Goal: Go to known website: Access a specific website the user already knows

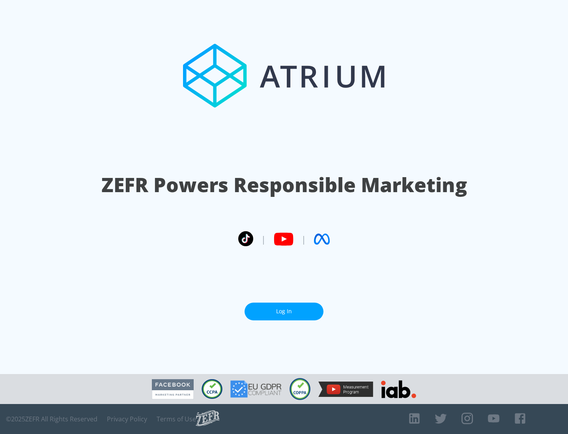
click at [284, 311] on link "Log In" at bounding box center [284, 311] width 79 height 18
